Goal: Use online tool/utility: Utilize a website feature to perform a specific function

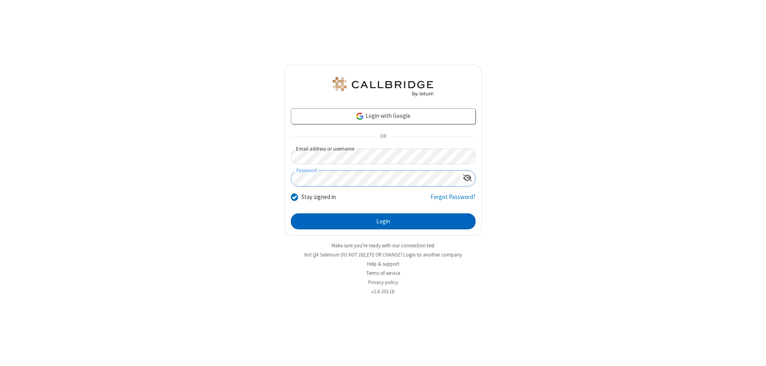
click at [383, 221] on button "Login" at bounding box center [383, 221] width 185 height 16
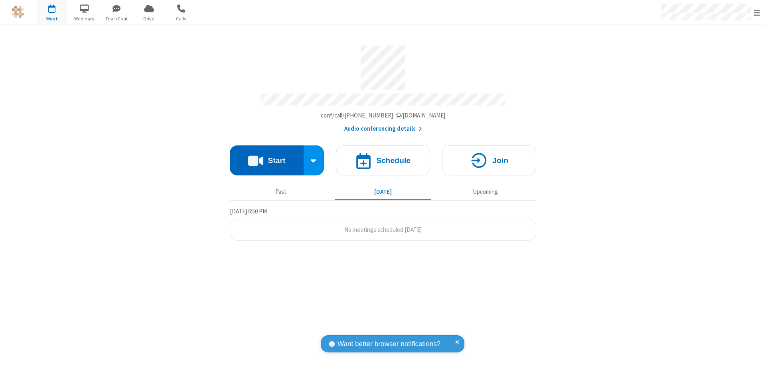
click at [267, 156] on button "Start" at bounding box center [267, 160] width 74 height 30
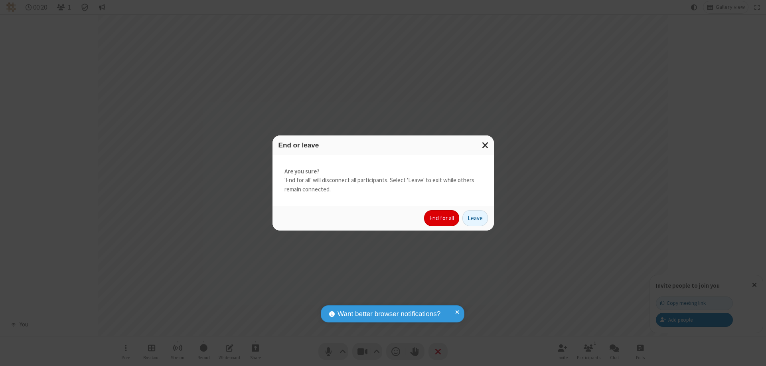
click at [442, 218] on button "End for all" at bounding box center [441, 218] width 35 height 16
